Goal: Information Seeking & Learning: Learn about a topic

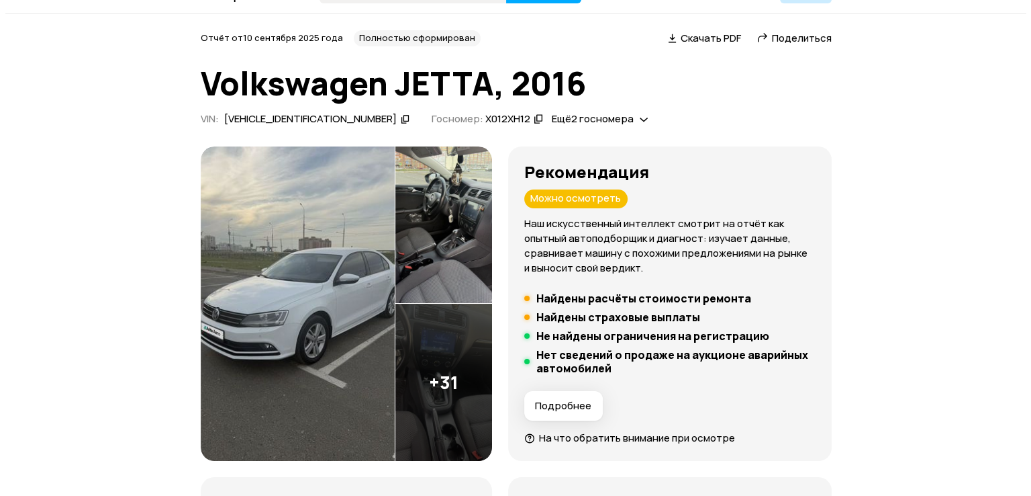
scroll to position [44, 0]
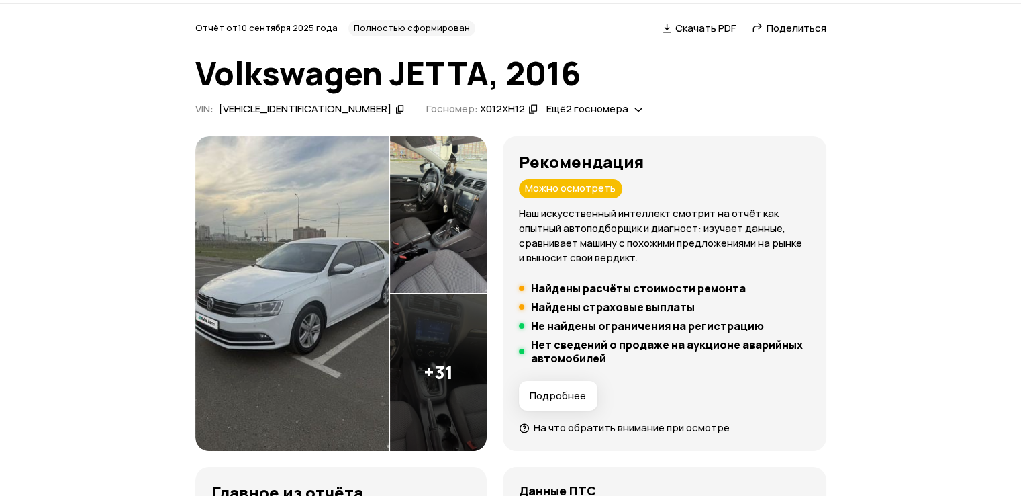
click at [261, 326] on img at bounding box center [292, 293] width 194 height 315
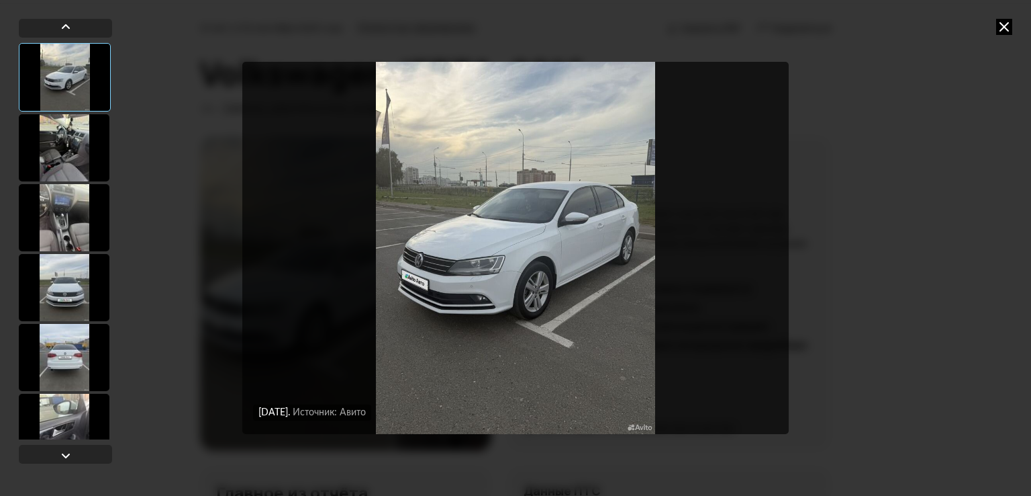
click at [62, 136] on div at bounding box center [64, 147] width 91 height 67
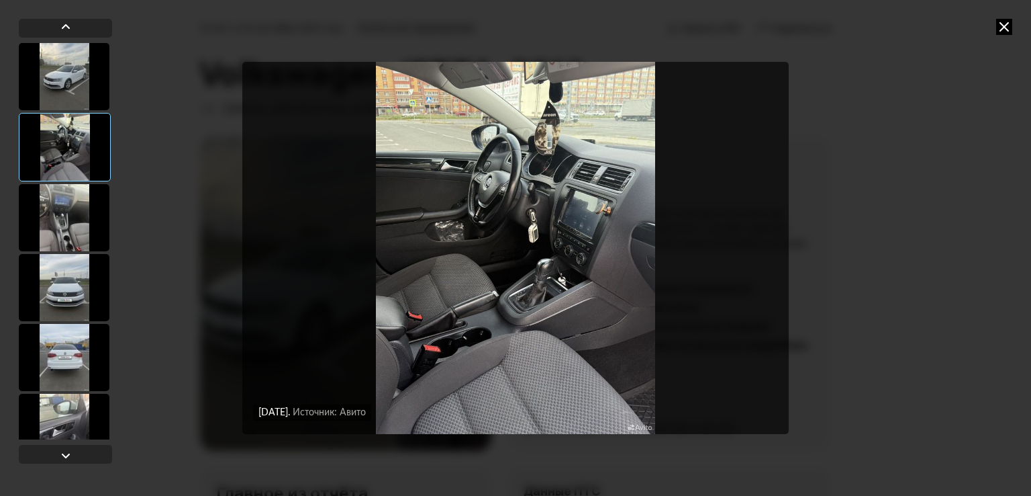
click at [78, 197] on div at bounding box center [64, 217] width 91 height 67
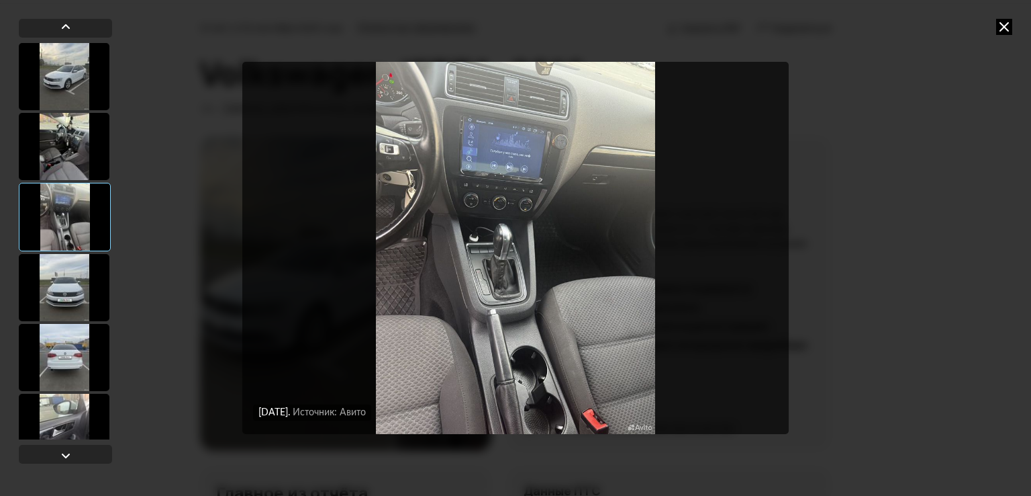
click at [81, 283] on div at bounding box center [64, 287] width 91 height 67
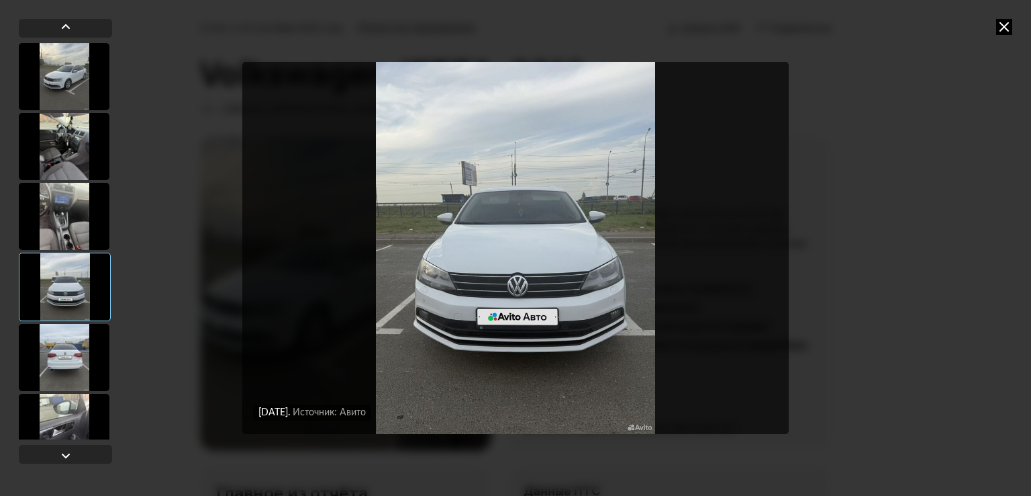
click at [65, 347] on div at bounding box center [64, 357] width 91 height 67
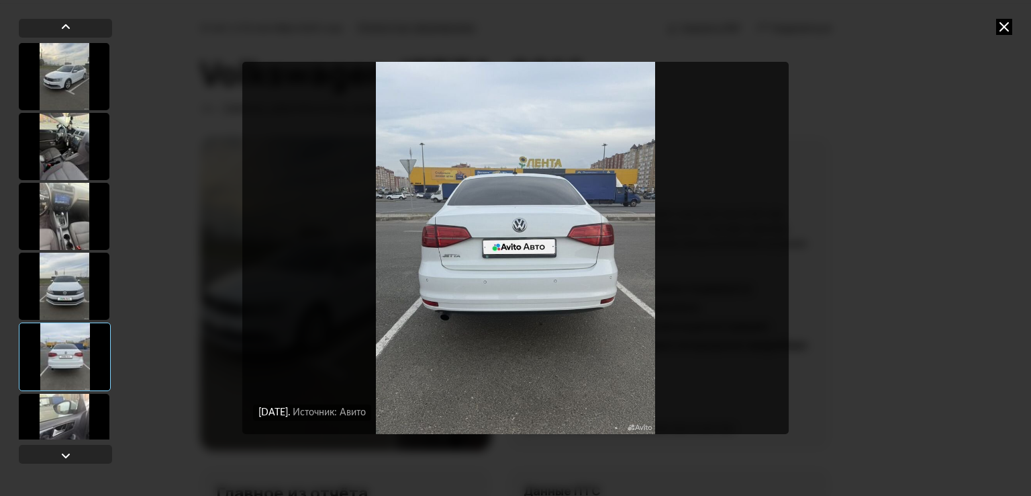
click at [56, 413] on div at bounding box center [64, 426] width 91 height 67
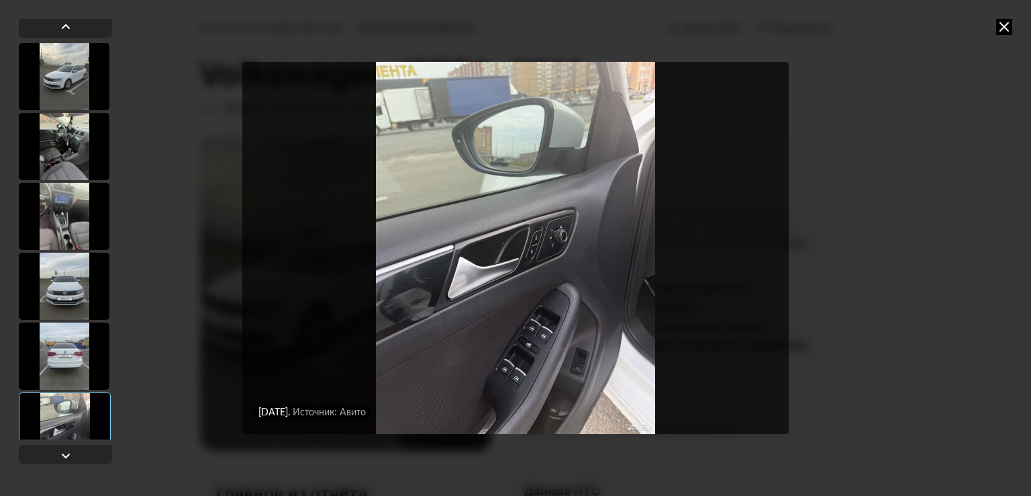
scroll to position [89, 0]
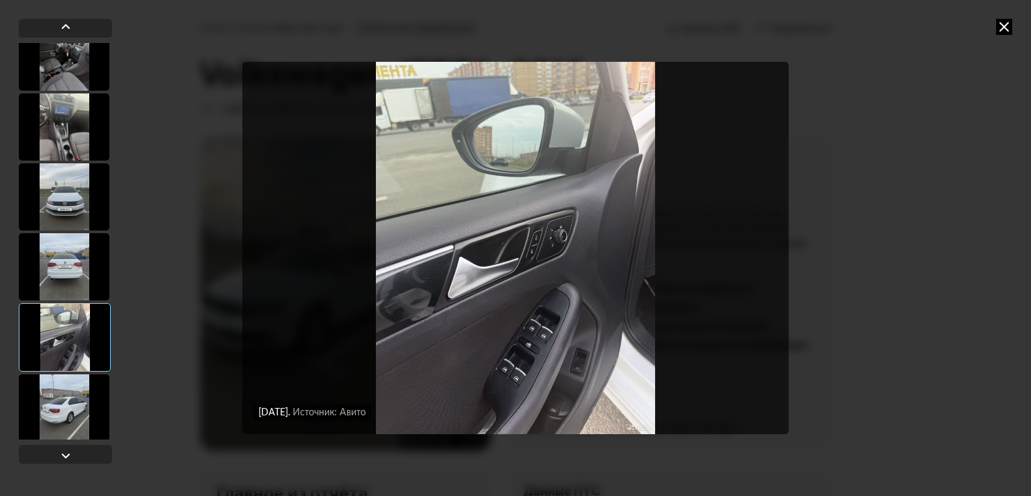
click at [70, 424] on div at bounding box center [64, 407] width 91 height 67
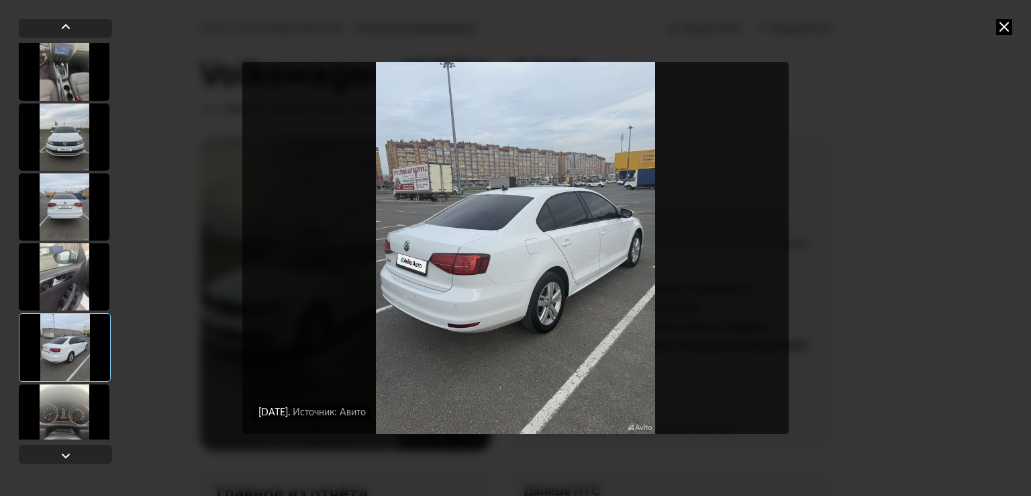
scroll to position [269, 0]
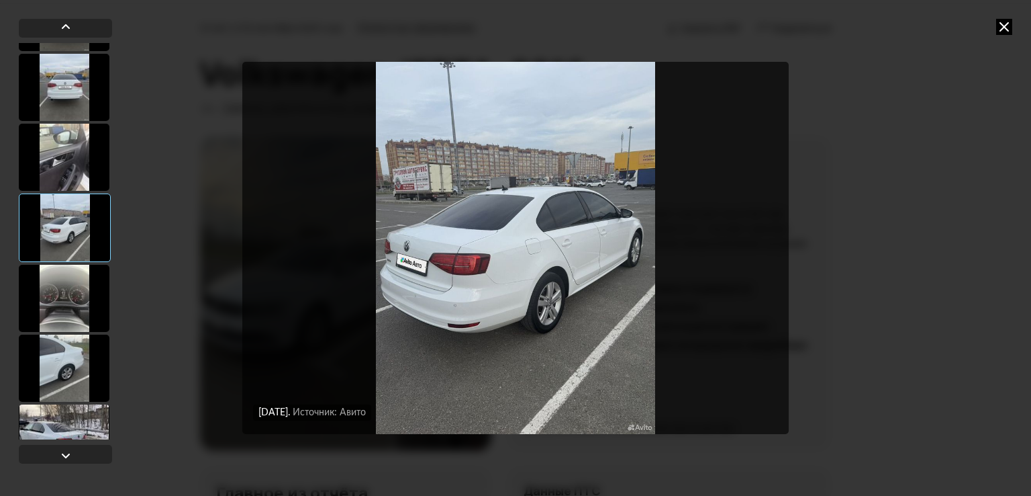
click at [58, 276] on div at bounding box center [64, 298] width 91 height 67
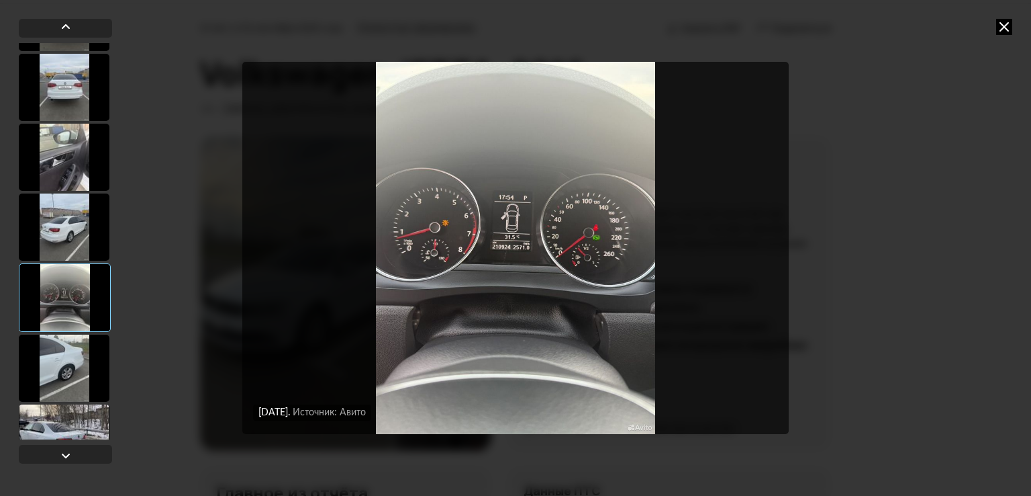
click at [62, 357] on div at bounding box center [64, 367] width 91 height 67
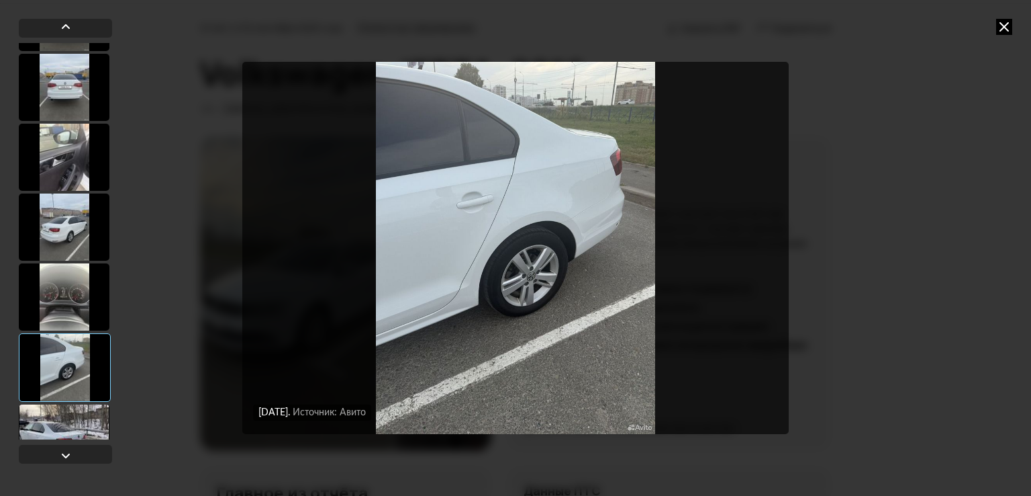
click at [79, 391] on div at bounding box center [65, 367] width 92 height 68
click at [81, 393] on div at bounding box center [65, 367] width 92 height 68
click at [81, 415] on div at bounding box center [64, 437] width 91 height 67
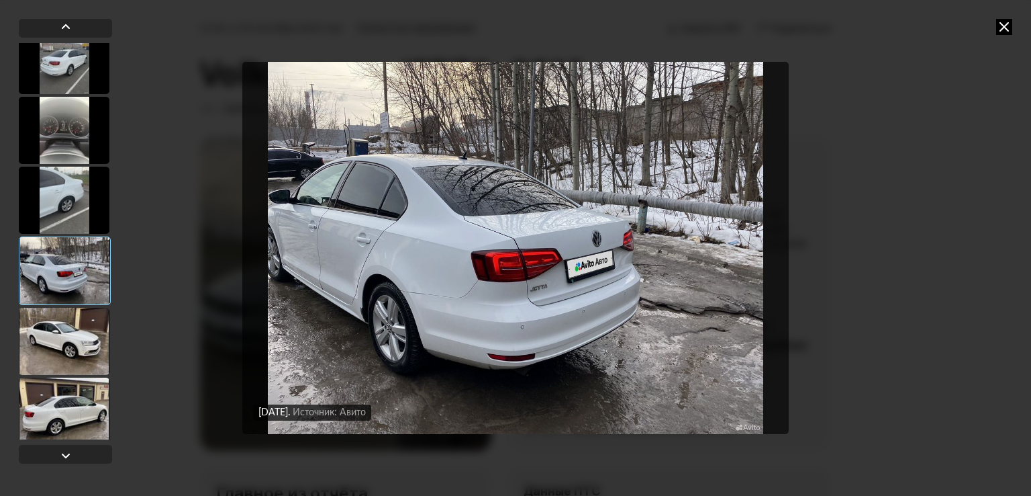
scroll to position [447, 0]
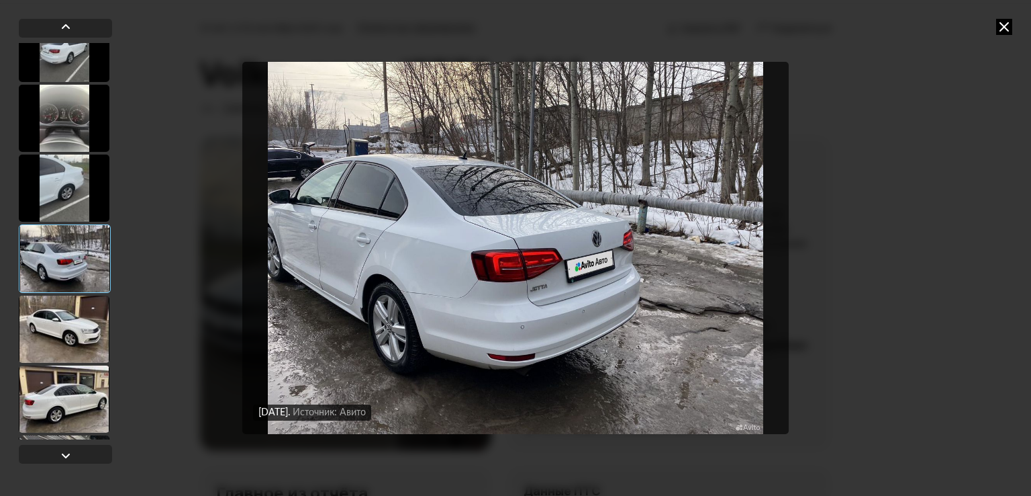
click at [61, 330] on div at bounding box center [64, 328] width 91 height 67
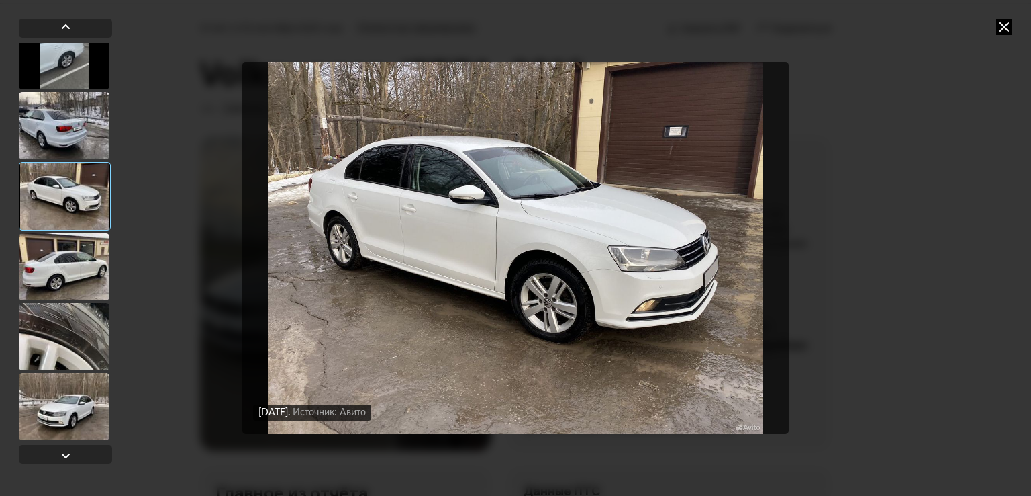
scroll to position [581, 0]
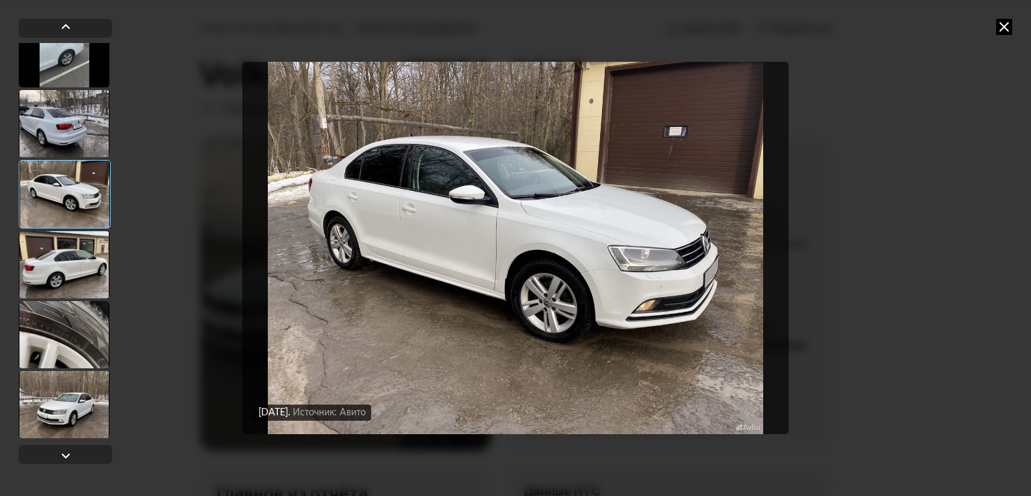
click at [58, 332] on div at bounding box center [64, 334] width 91 height 67
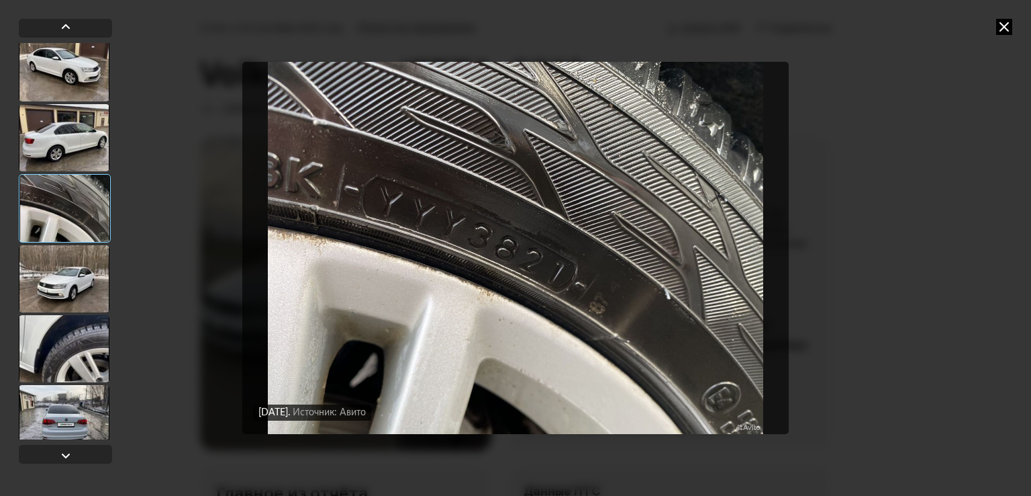
scroll to position [716, 0]
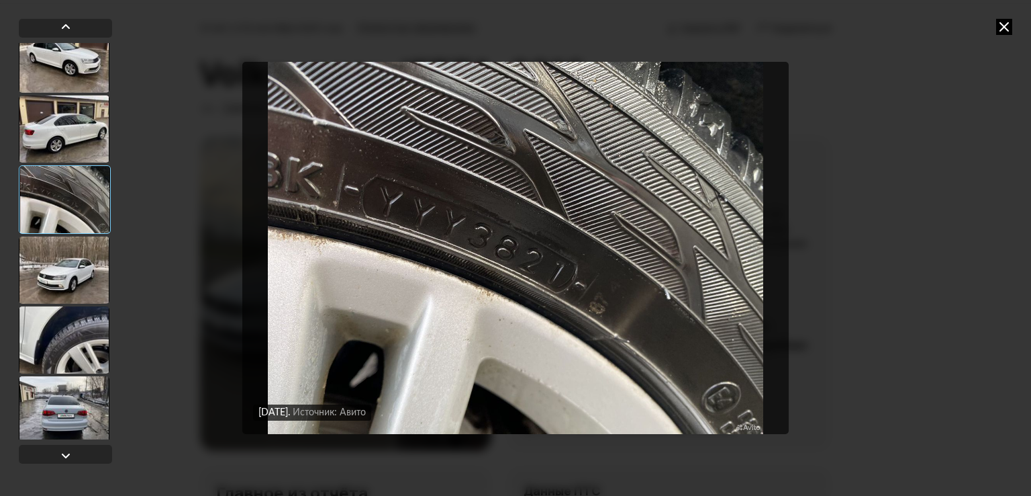
click at [56, 272] on div at bounding box center [64, 269] width 91 height 67
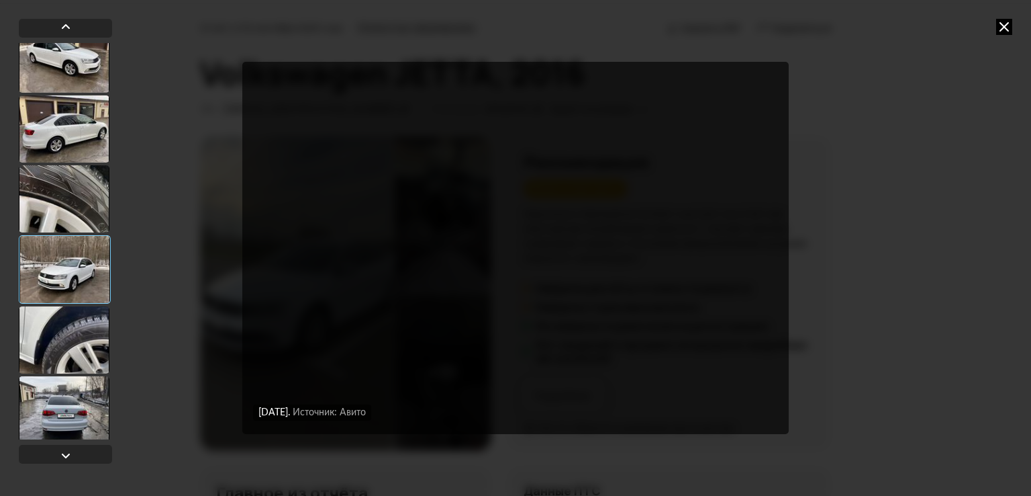
click at [62, 322] on div at bounding box center [64, 339] width 91 height 67
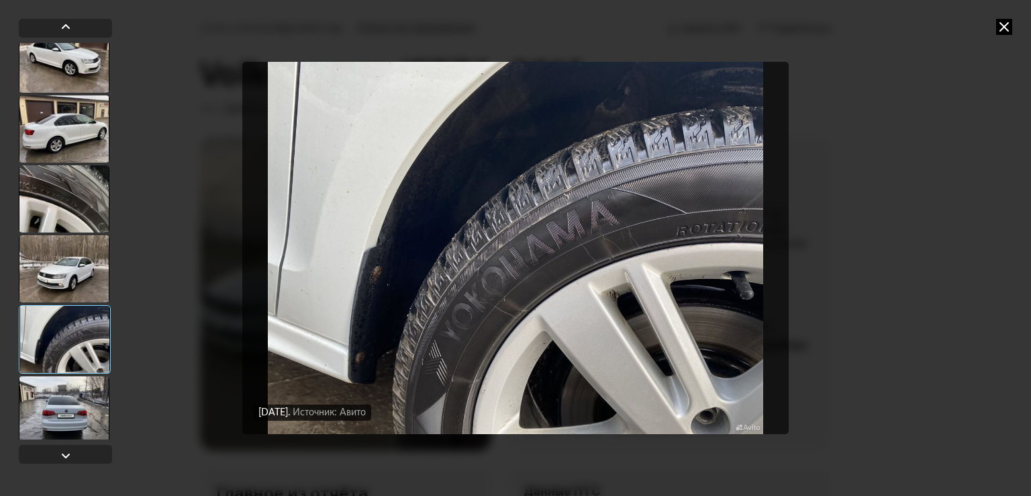
click at [74, 389] on div at bounding box center [64, 409] width 91 height 67
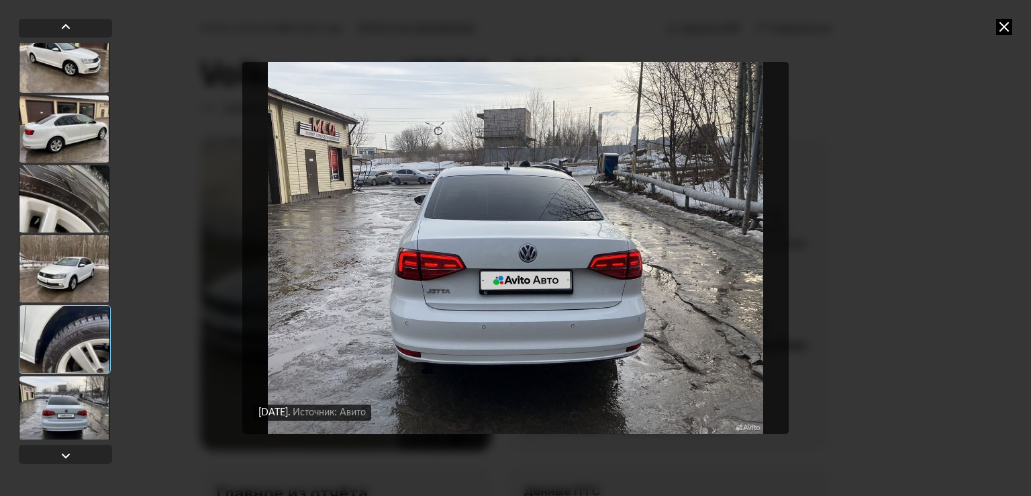
scroll to position [940, 0]
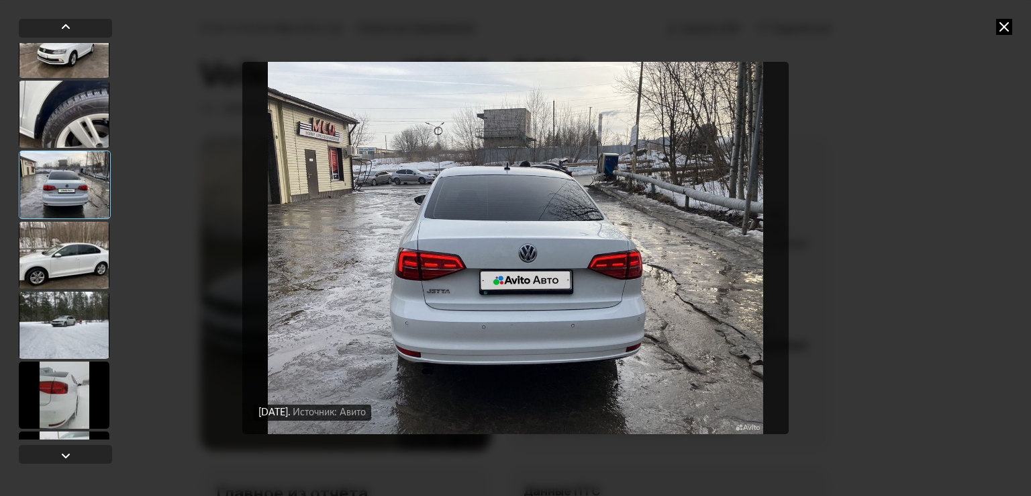
drag, startPoint x: 84, startPoint y: 287, endPoint x: 67, endPoint y: 267, distance: 25.7
click at [83, 285] on div at bounding box center [64, 255] width 91 height 67
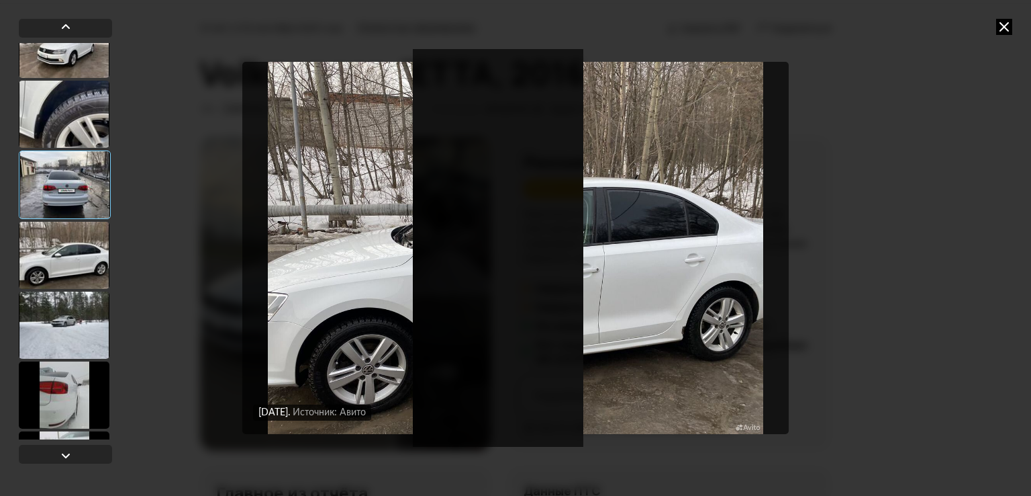
click at [83, 319] on div at bounding box center [64, 324] width 91 height 67
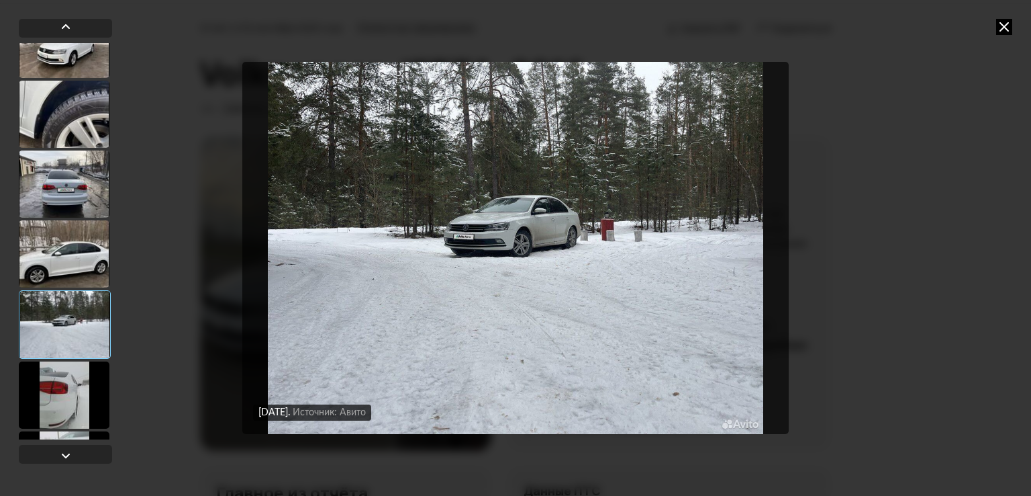
click at [89, 386] on div at bounding box center [64, 394] width 91 height 67
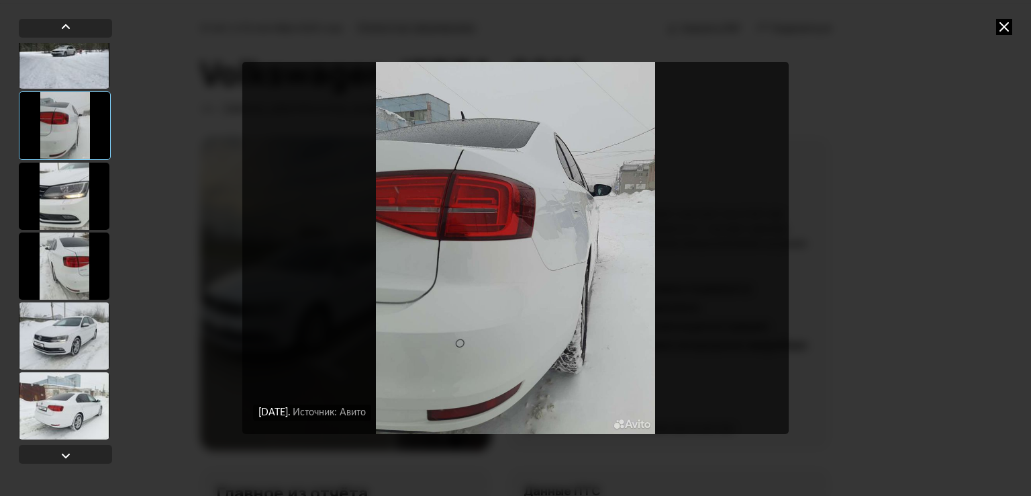
click at [89, 338] on div at bounding box center [64, 335] width 91 height 67
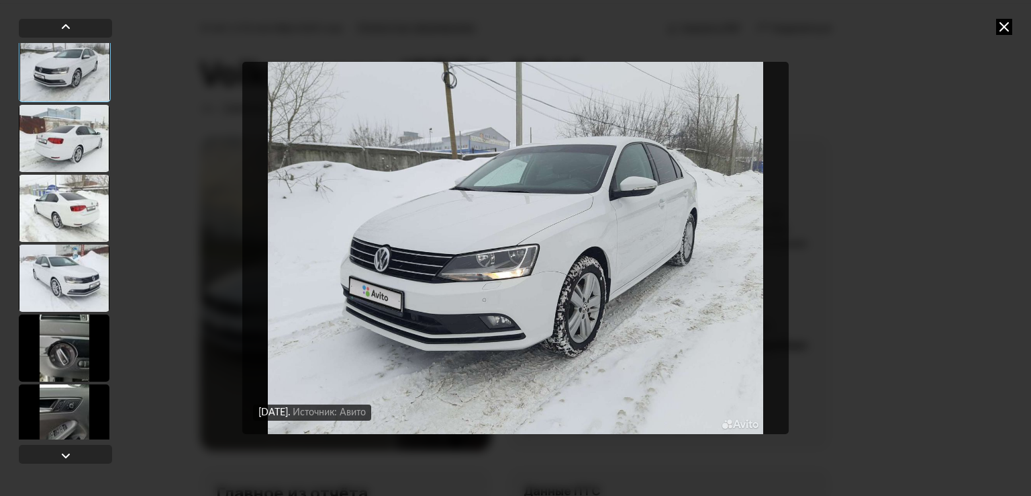
scroll to position [1476, 0]
click at [81, 355] on div at bounding box center [64, 347] width 91 height 67
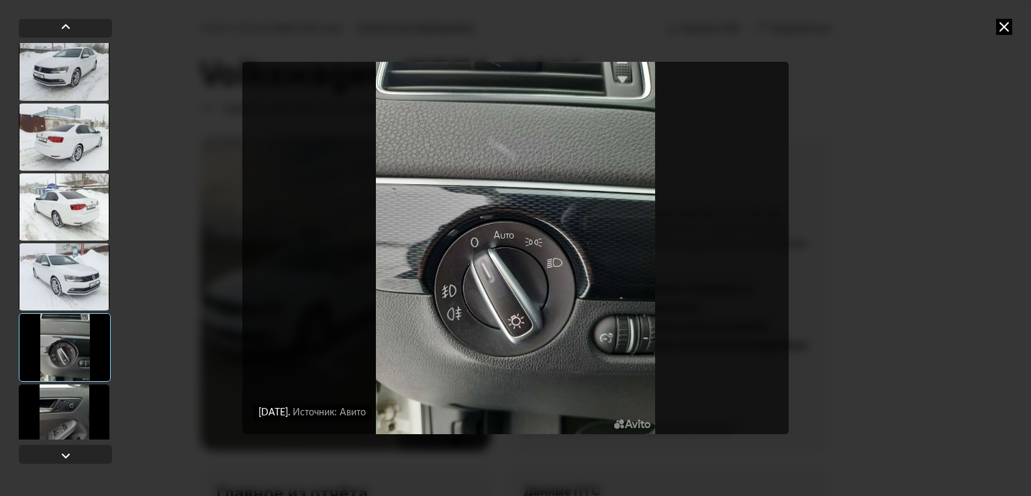
scroll to position [1610, 0]
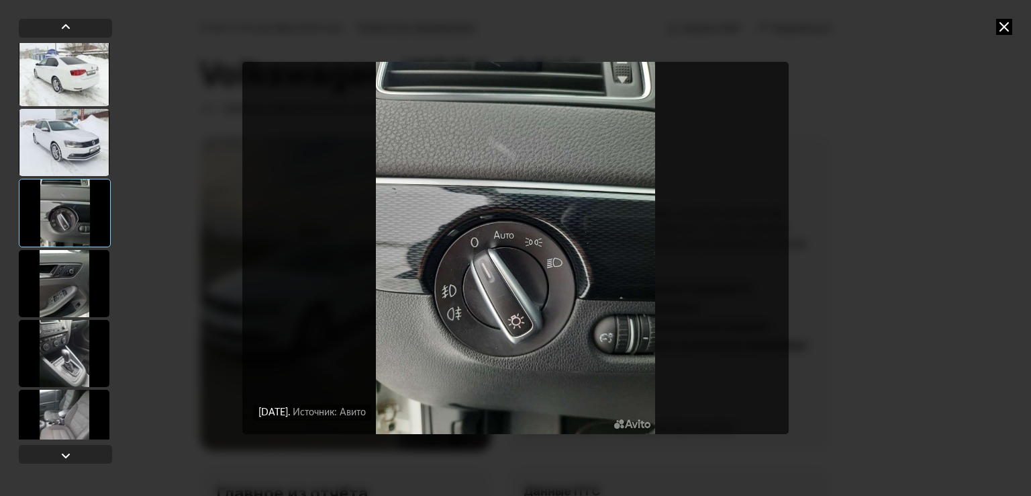
click at [81, 355] on div at bounding box center [64, 353] width 91 height 67
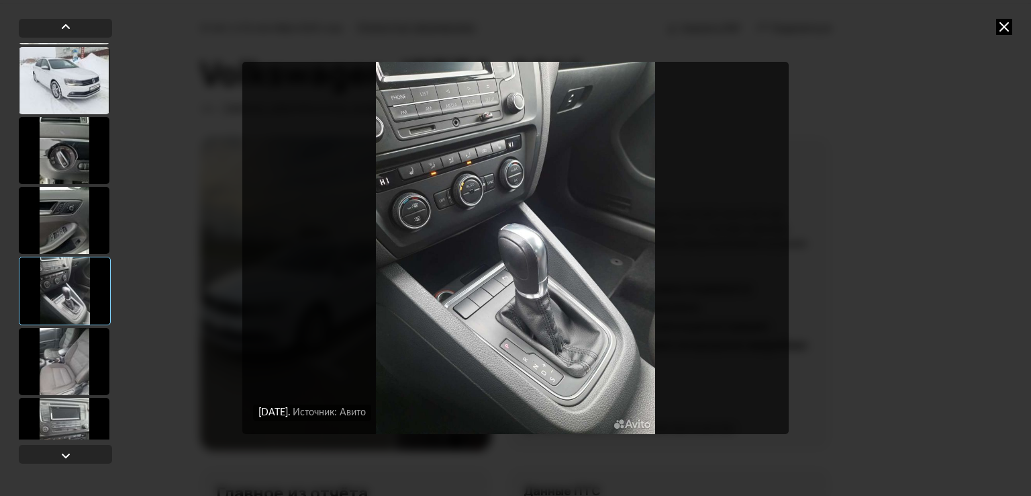
scroll to position [1789, 0]
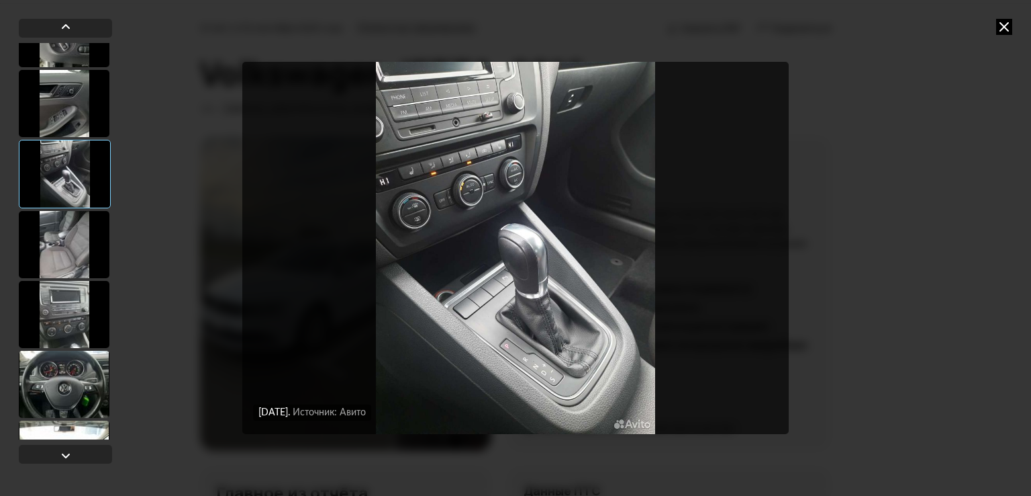
click at [83, 357] on div at bounding box center [64, 383] width 91 height 67
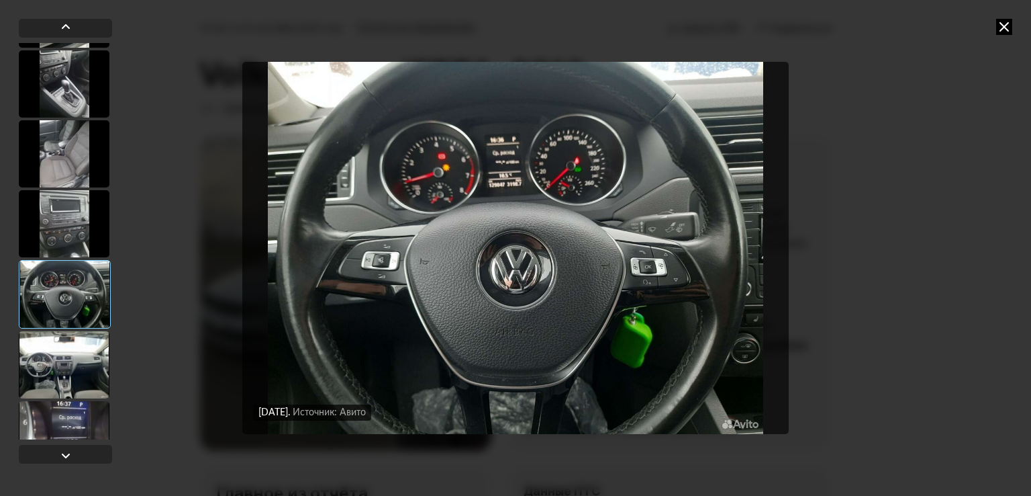
scroll to position [1879, 0]
click at [102, 363] on div at bounding box center [64, 363] width 91 height 67
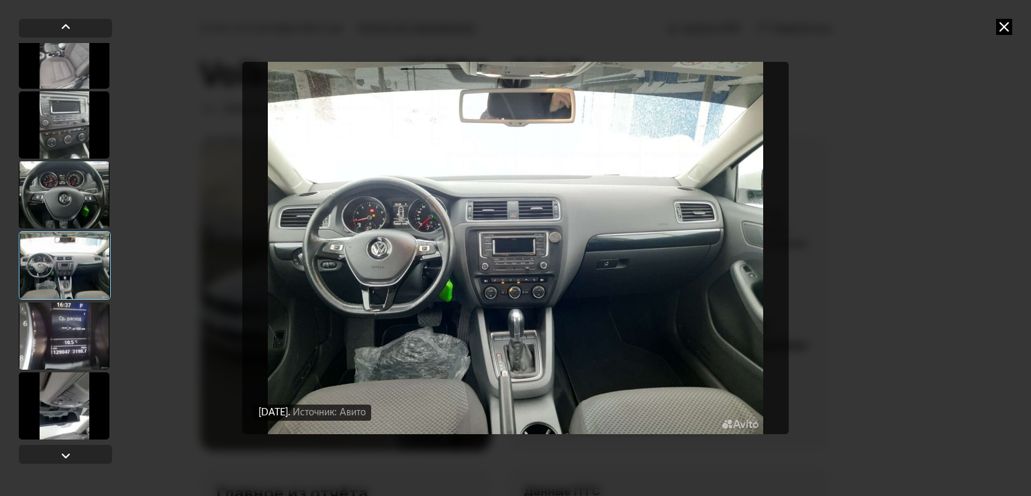
scroll to position [1979, 0]
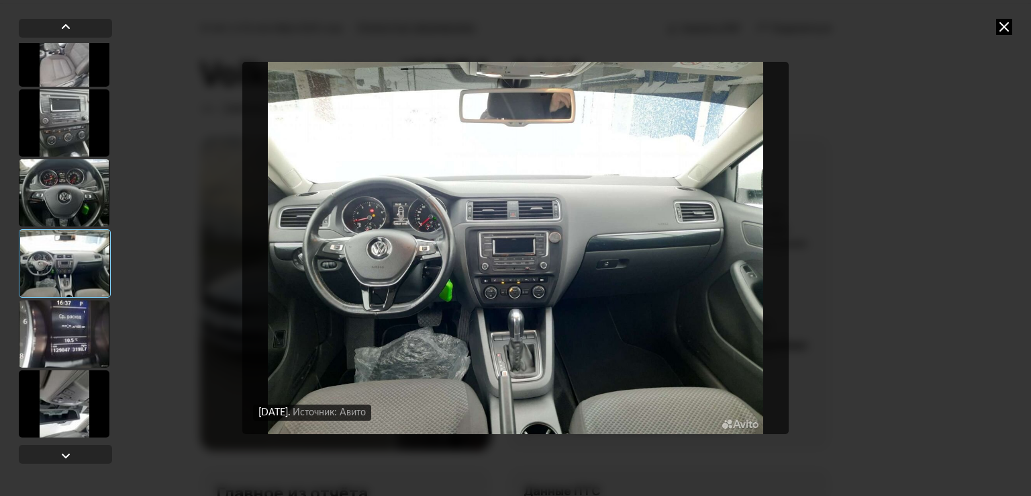
click at [102, 363] on div at bounding box center [64, 333] width 91 height 67
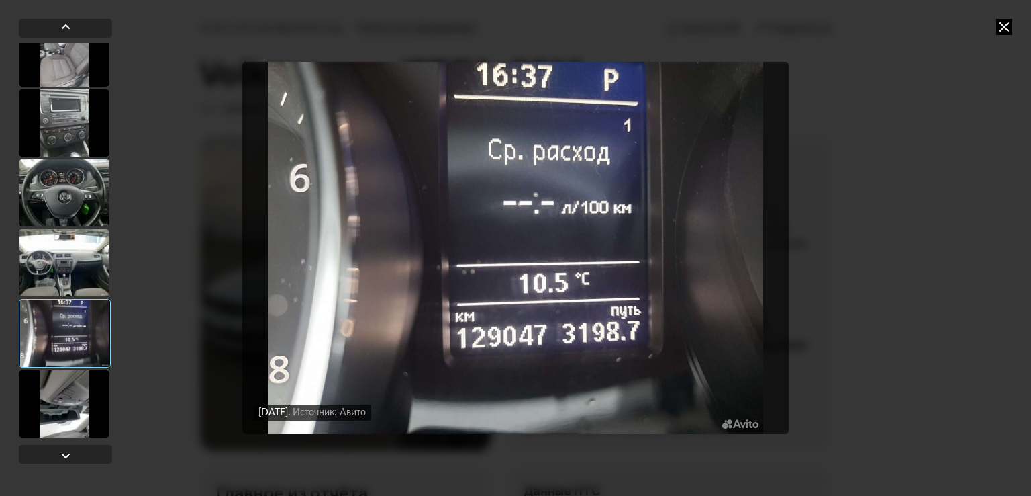
click at [83, 384] on div at bounding box center [64, 403] width 91 height 67
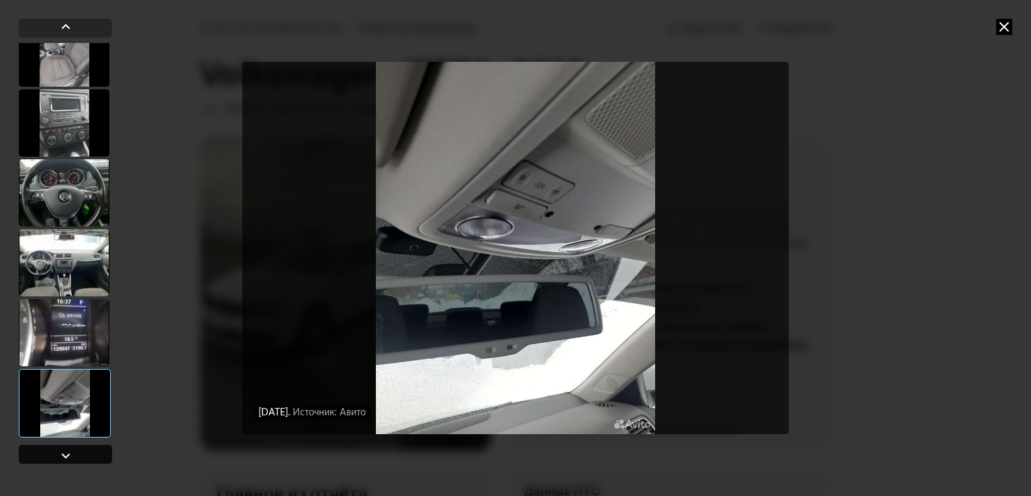
click at [77, 447] on div at bounding box center [65, 453] width 93 height 19
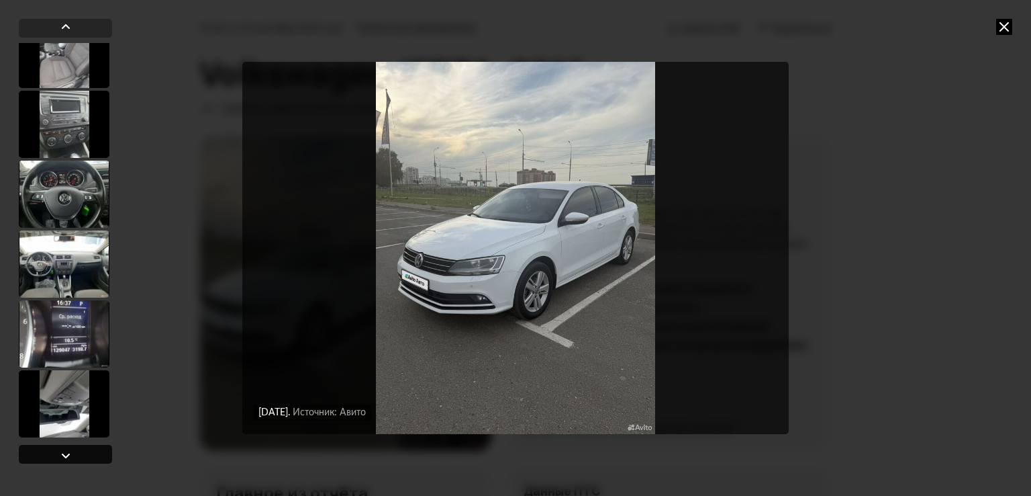
click at [78, 452] on div at bounding box center [65, 453] width 93 height 19
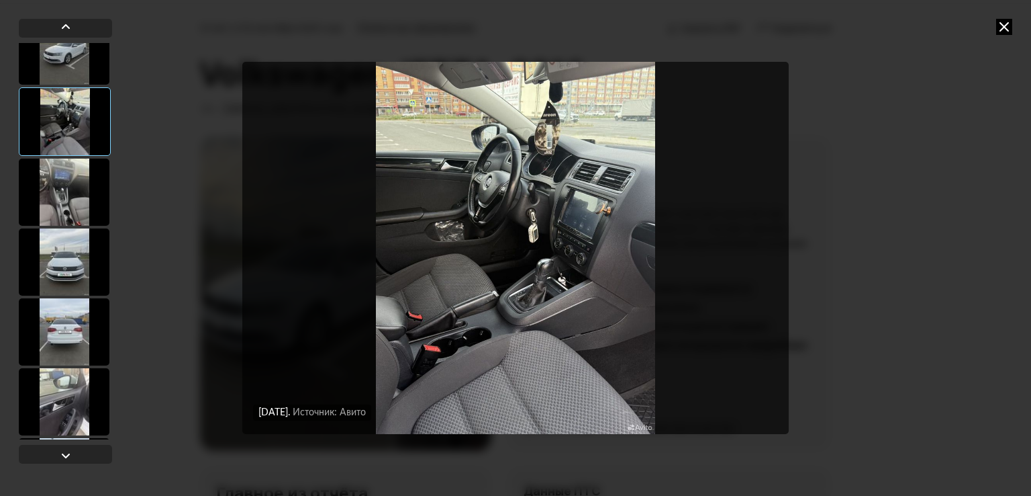
scroll to position [0, 0]
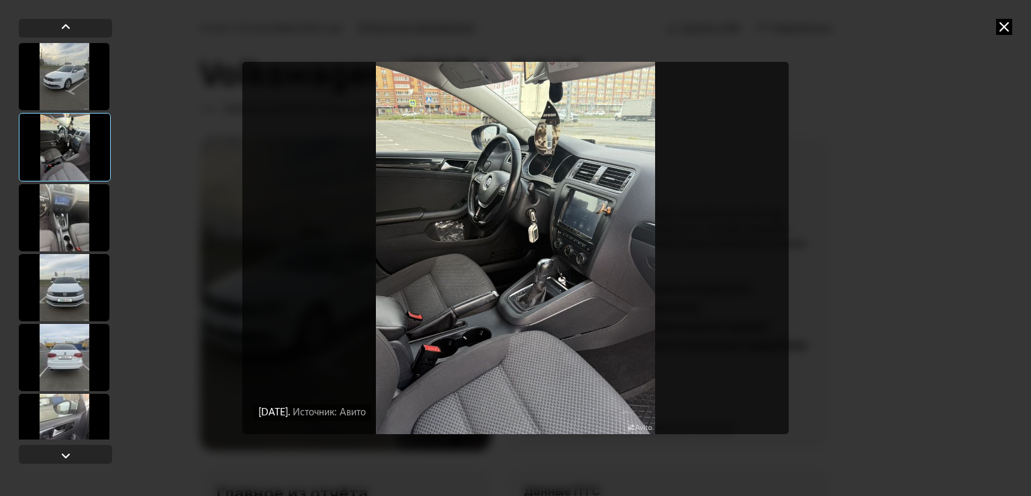
click at [83, 95] on div at bounding box center [64, 76] width 91 height 67
